Goal: Task Accomplishment & Management: Manage account settings

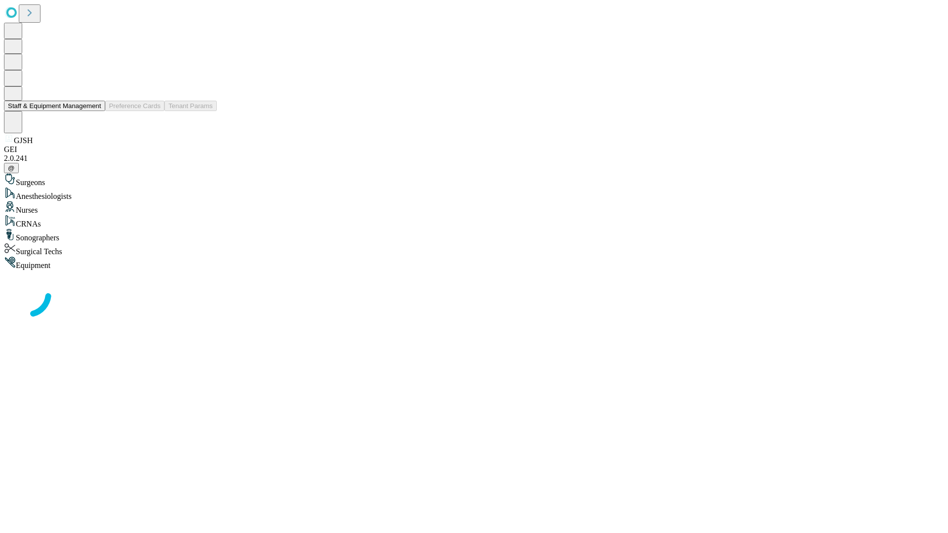
click at [94, 111] on button "Staff & Equipment Management" at bounding box center [54, 106] width 101 height 10
